Goal: Download file/media

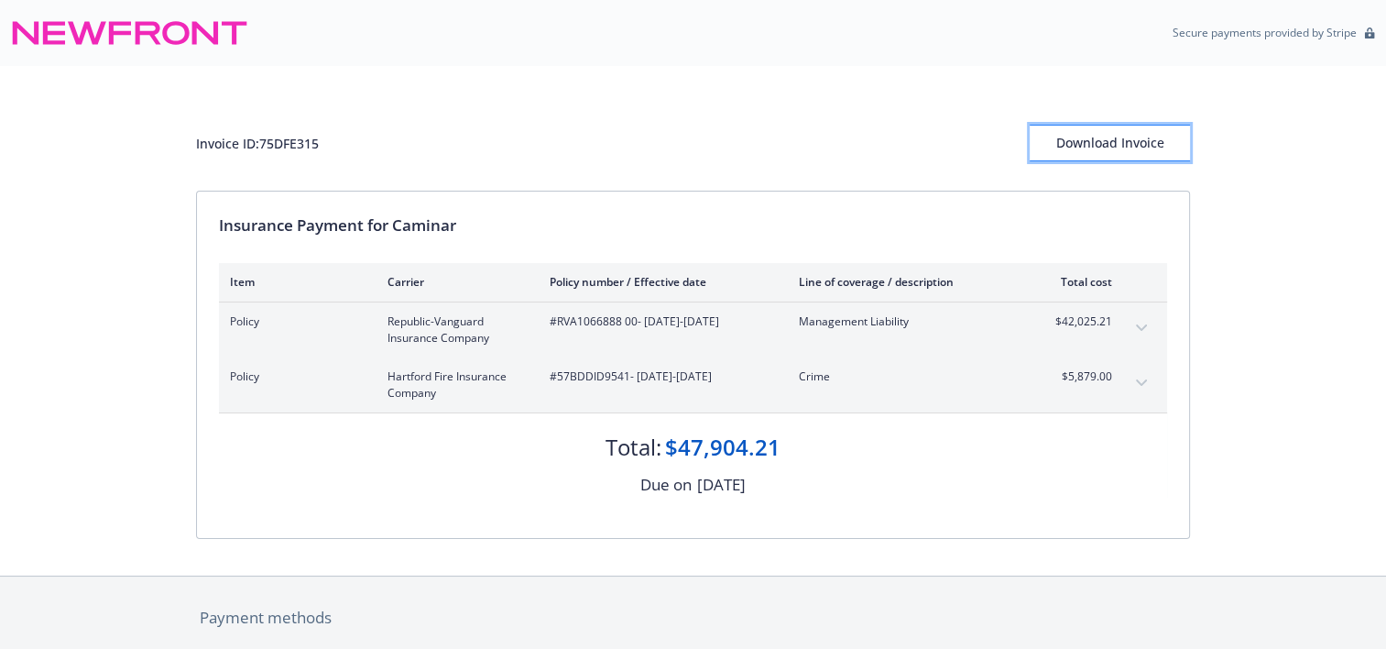
click at [1133, 133] on div "Download Invoice" at bounding box center [1110, 143] width 160 height 35
